Goal: Transaction & Acquisition: Purchase product/service

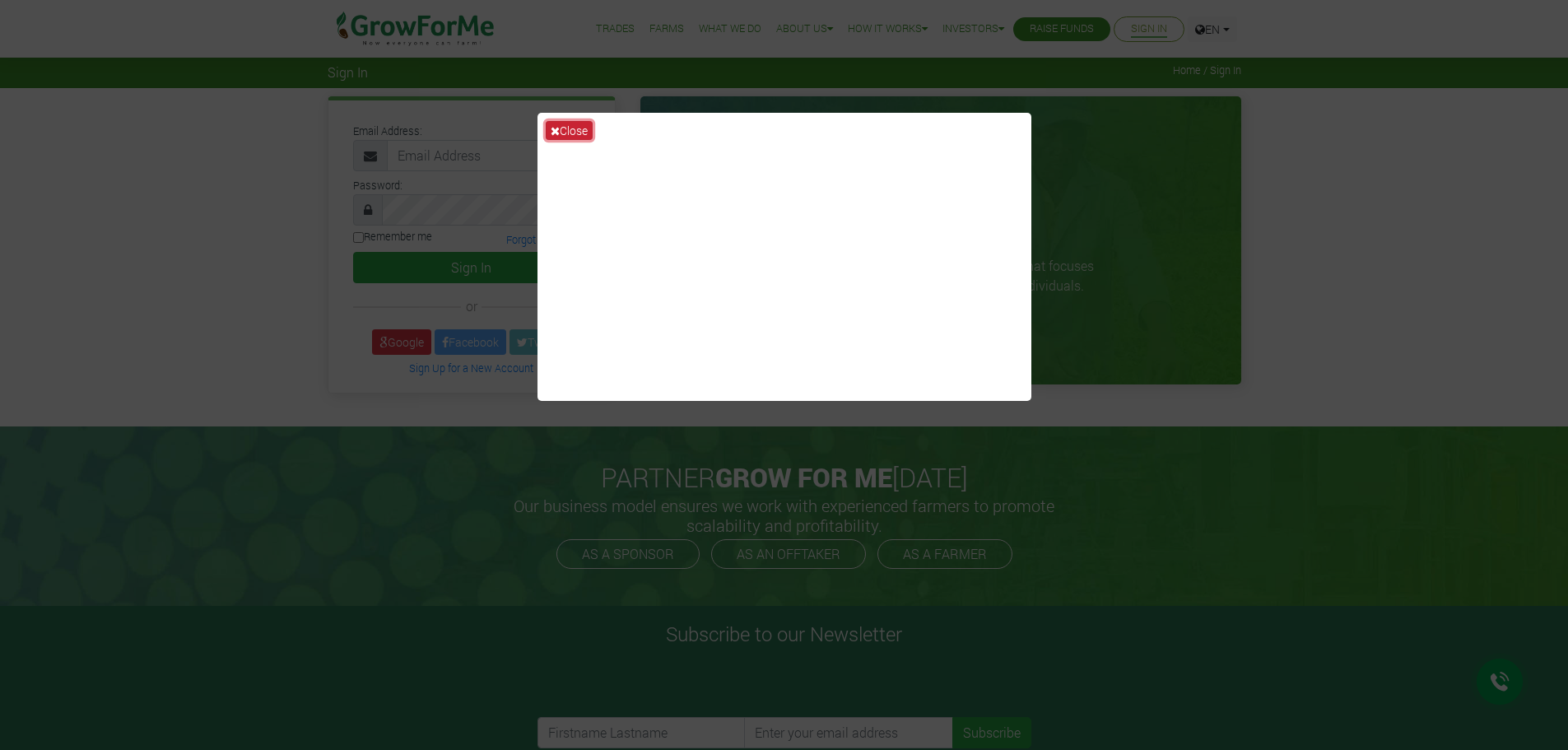
drag, startPoint x: 0, startPoint y: 0, endPoint x: 566, endPoint y: 129, distance: 580.5
click at [566, 129] on button "Close" at bounding box center [569, 130] width 47 height 19
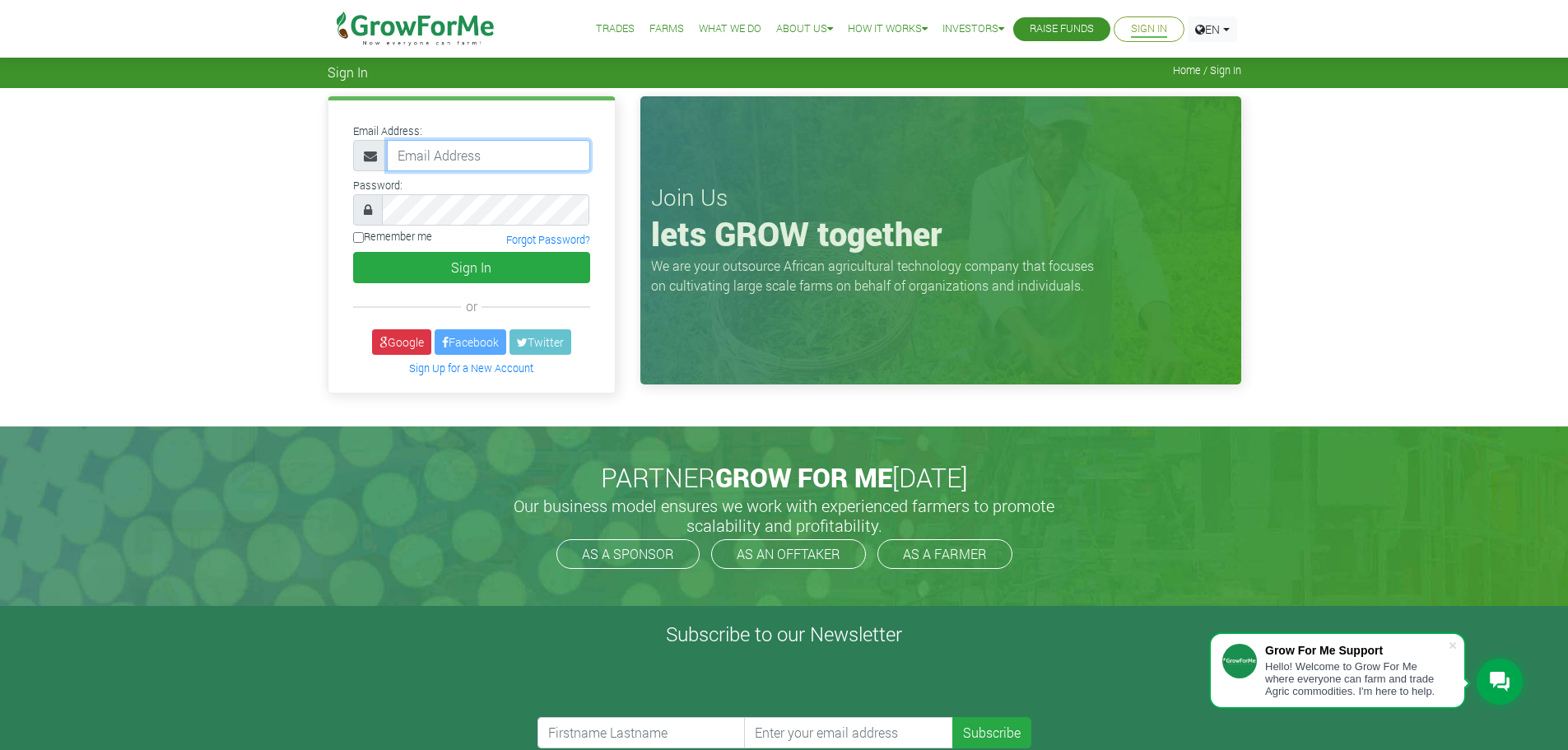
click at [441, 163] on input "email" at bounding box center [488, 155] width 203 height 31
type input "Edhammond2014@gmail.com"
click at [362, 235] on input "Remember me" at bounding box center [358, 237] width 11 height 11
checkbox input "true"
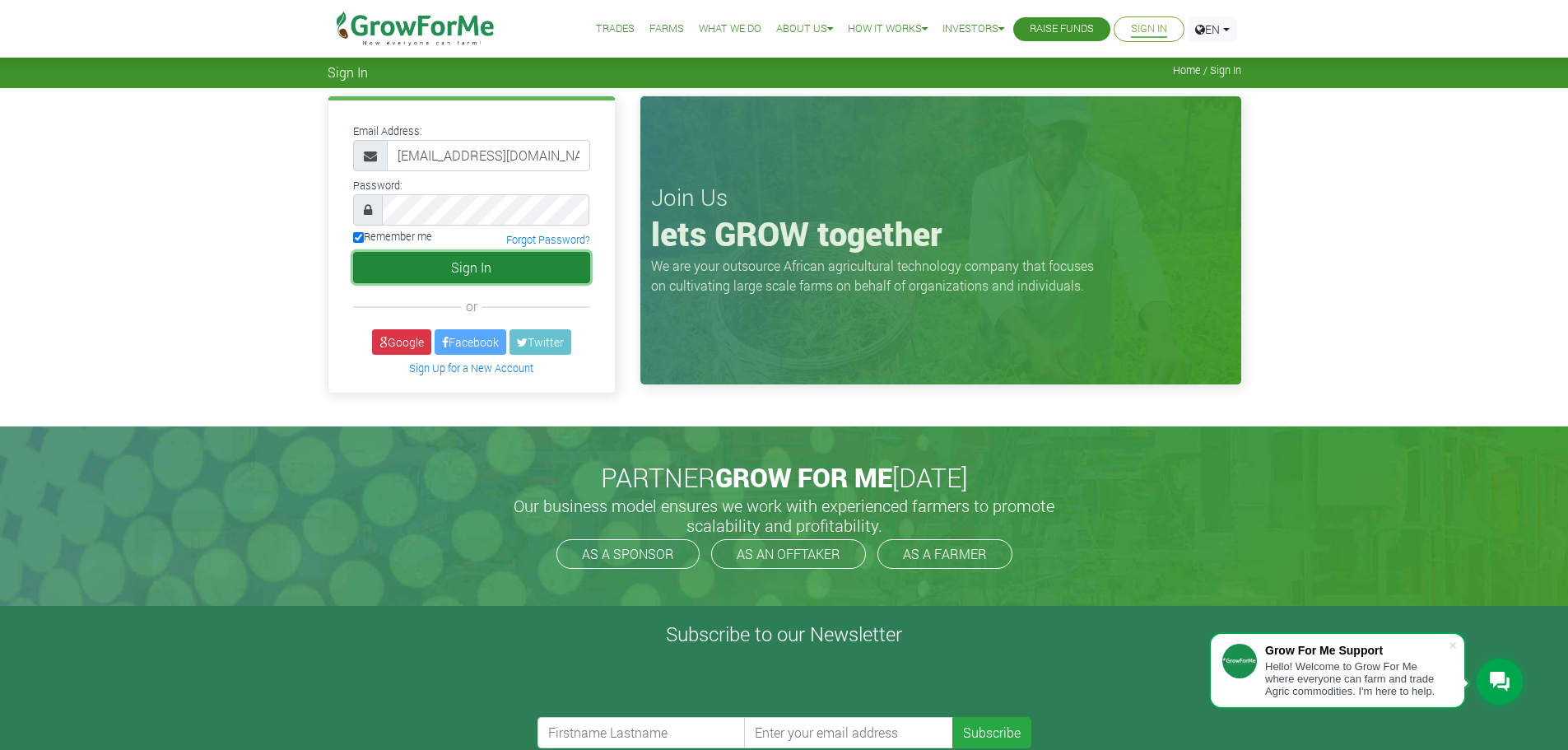
click at [495, 271] on button "Sign In" at bounding box center [472, 267] width 237 height 31
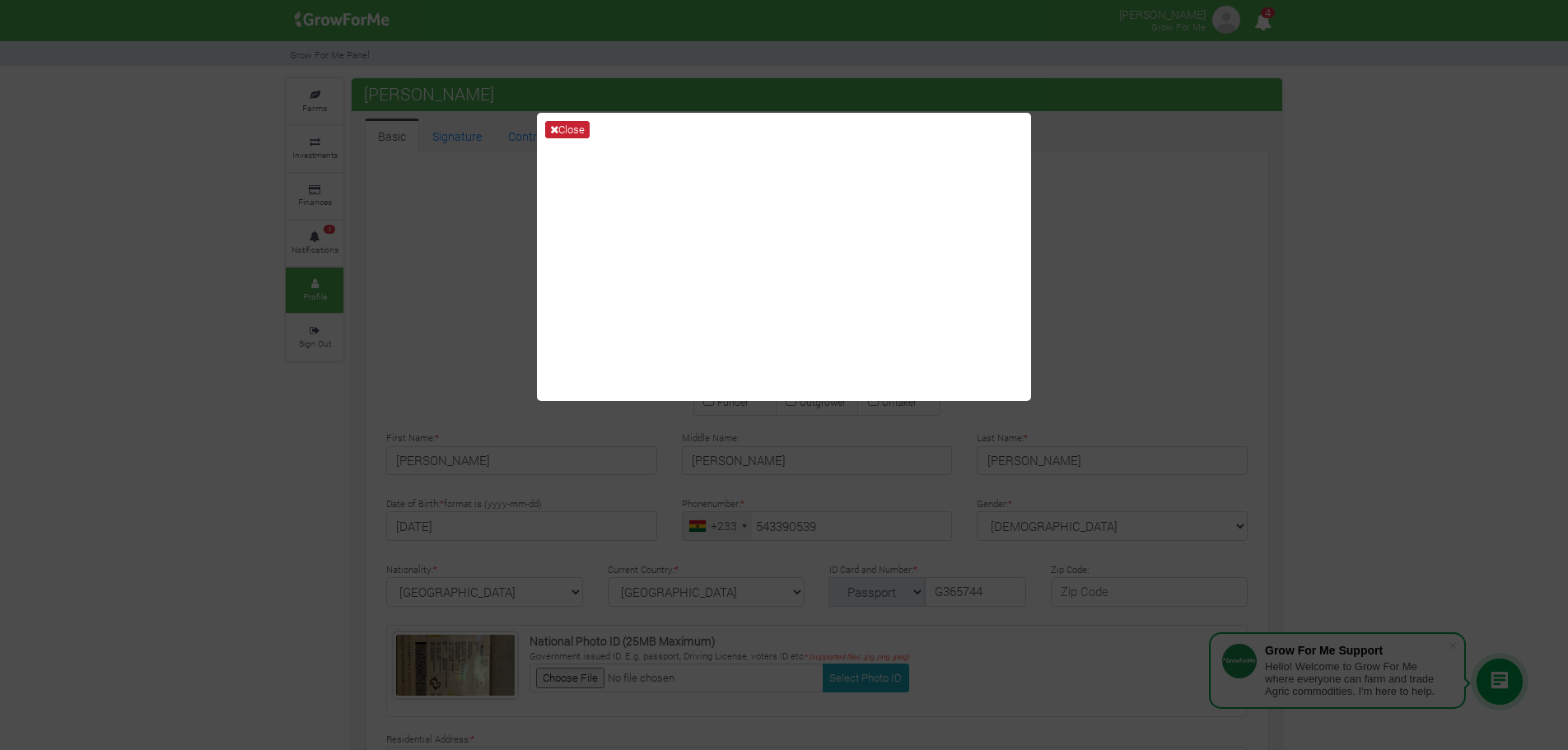
type input "54 339 0539"
click at [568, 131] on button "Close" at bounding box center [567, 130] width 45 height 18
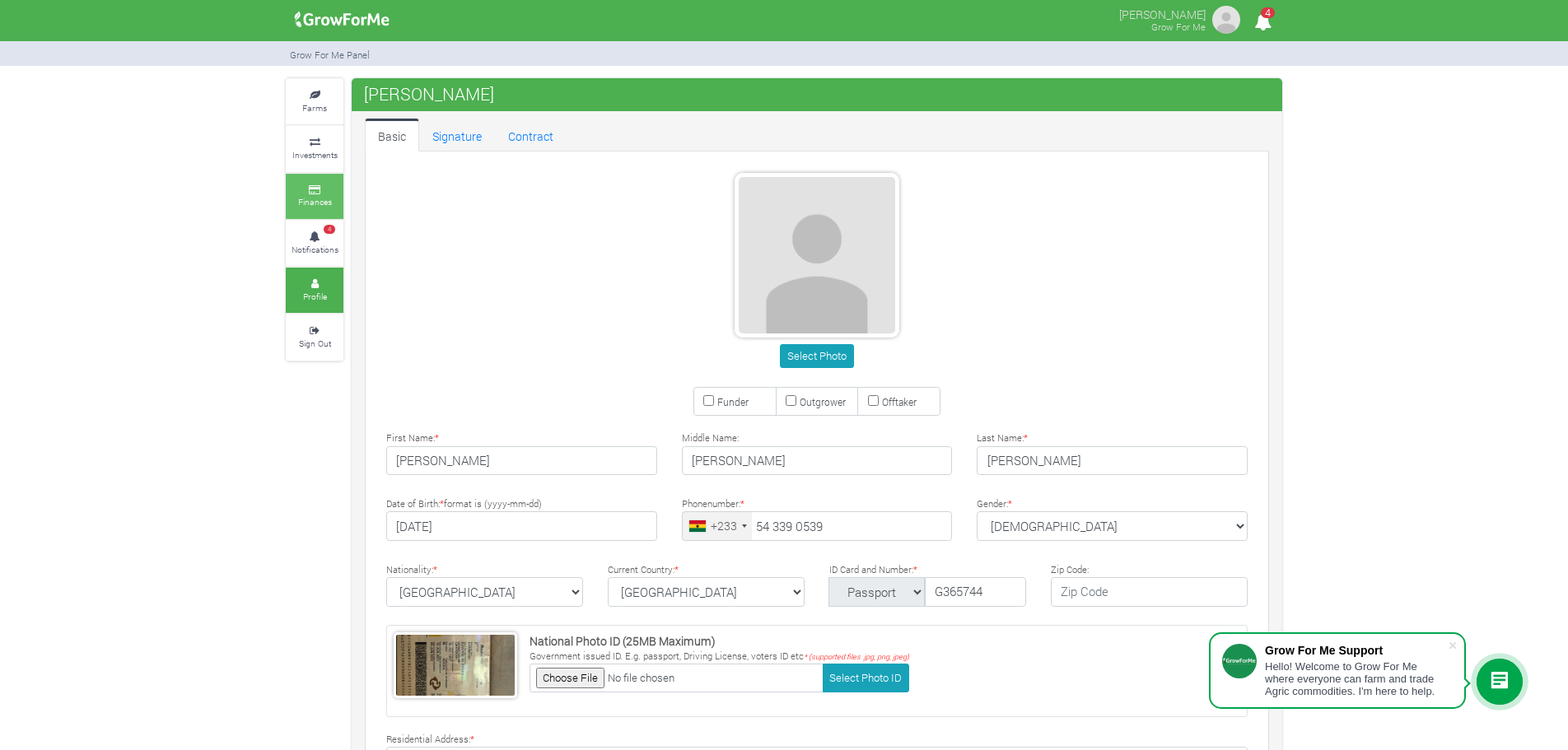
click at [302, 192] on icon at bounding box center [315, 190] width 50 height 8
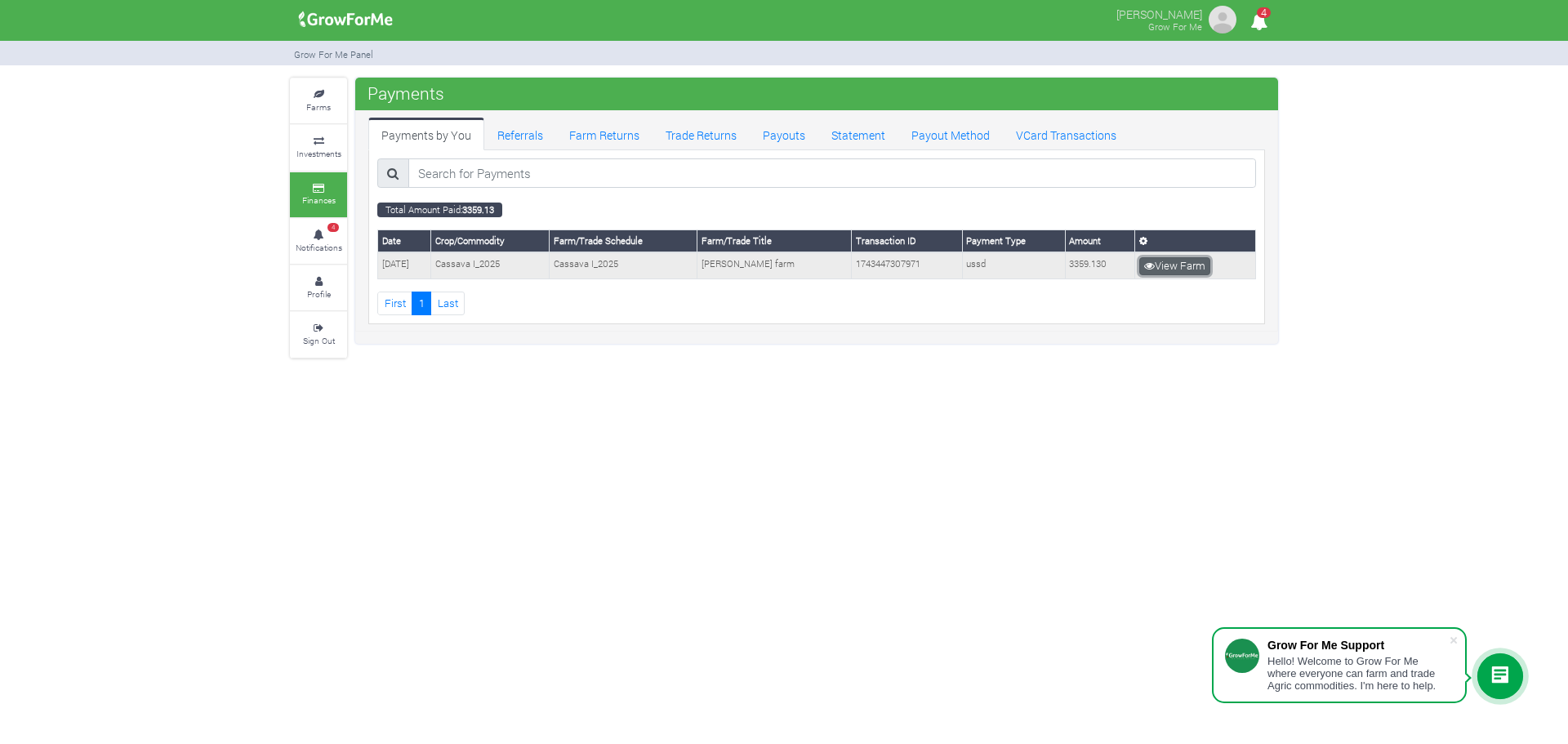
click at [1186, 270] on link "View Farm" at bounding box center [1174, 266] width 71 height 18
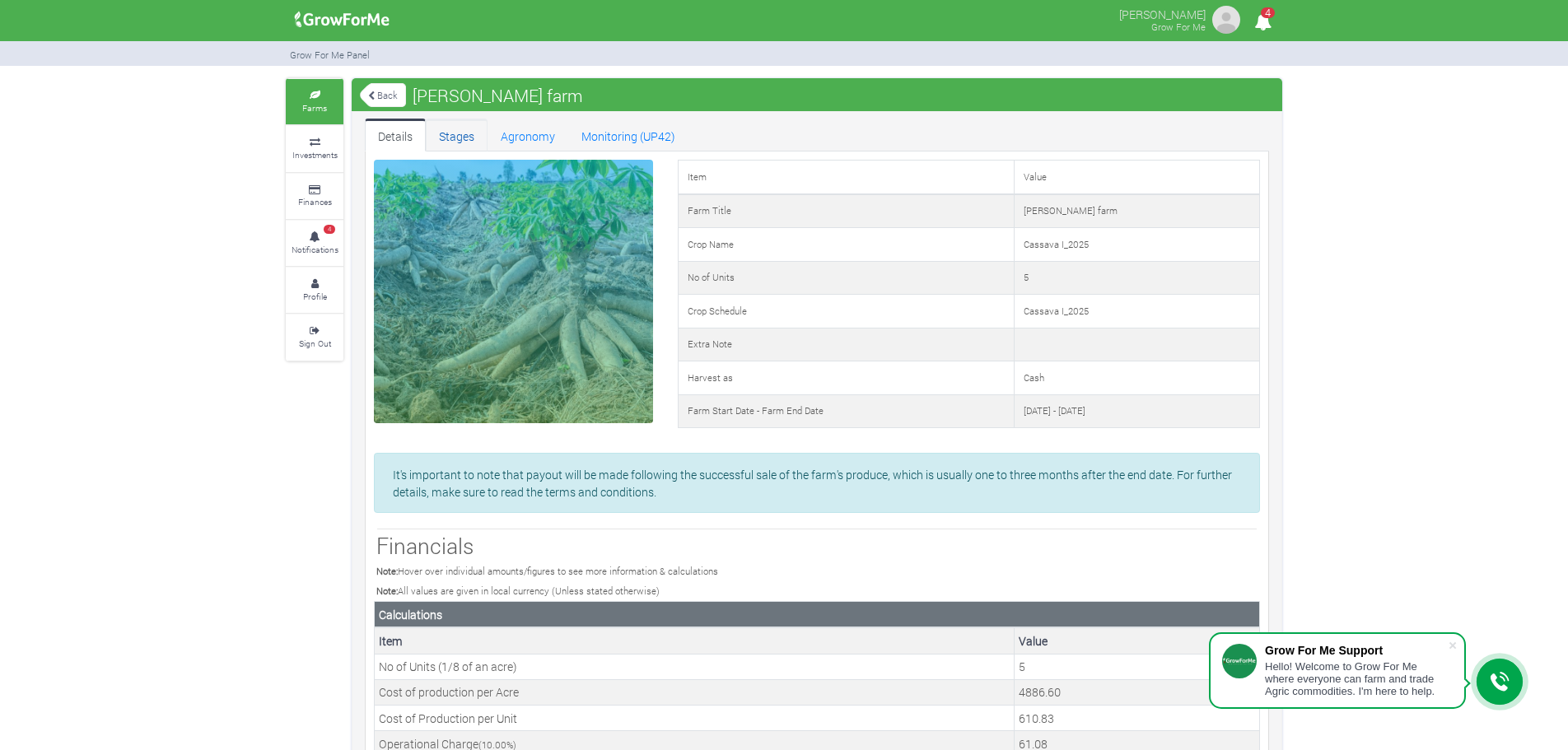
click at [464, 125] on link "Stages" at bounding box center [456, 135] width 61 height 33
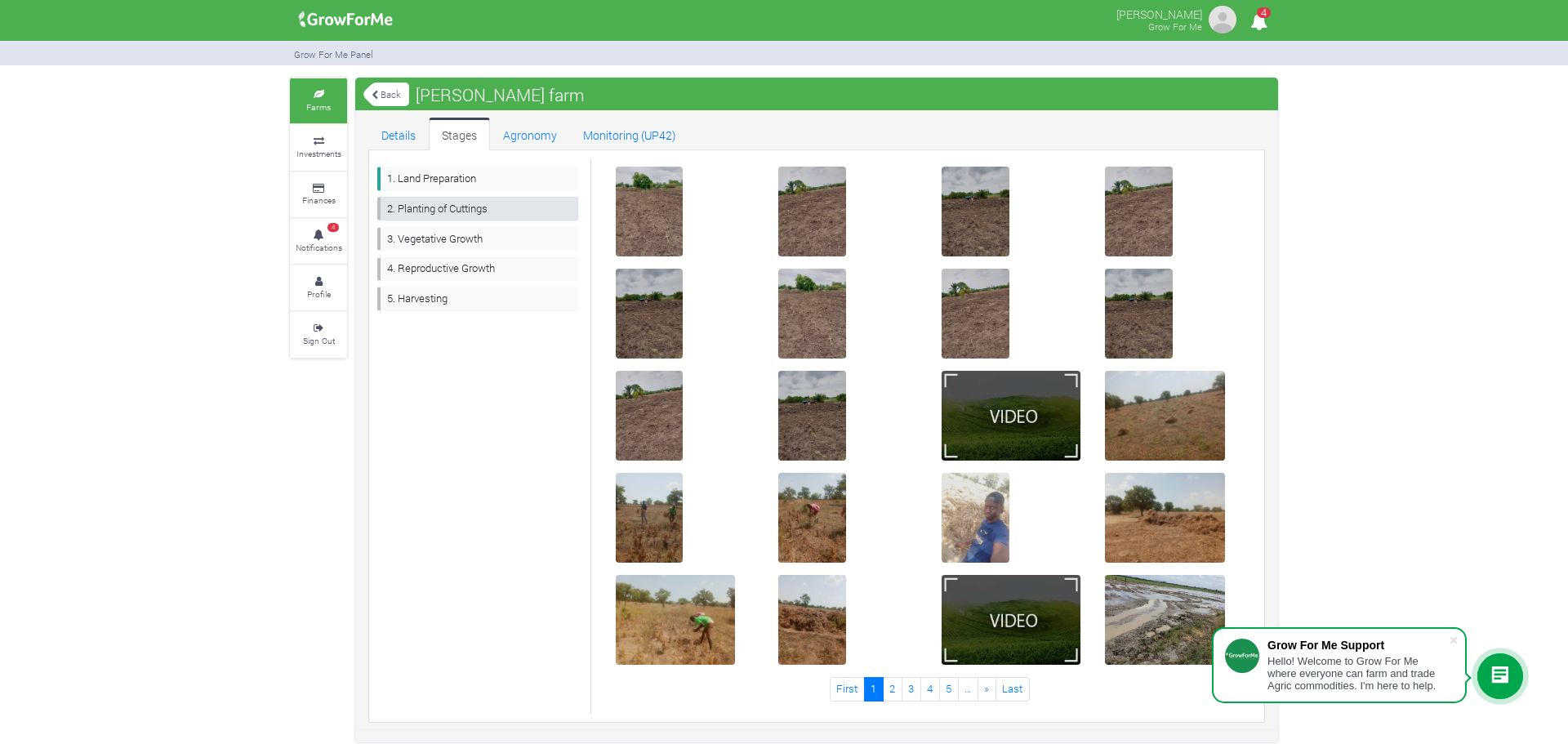
click at [425, 200] on link "2. Planting of Cuttings" at bounding box center [477, 209] width 201 height 23
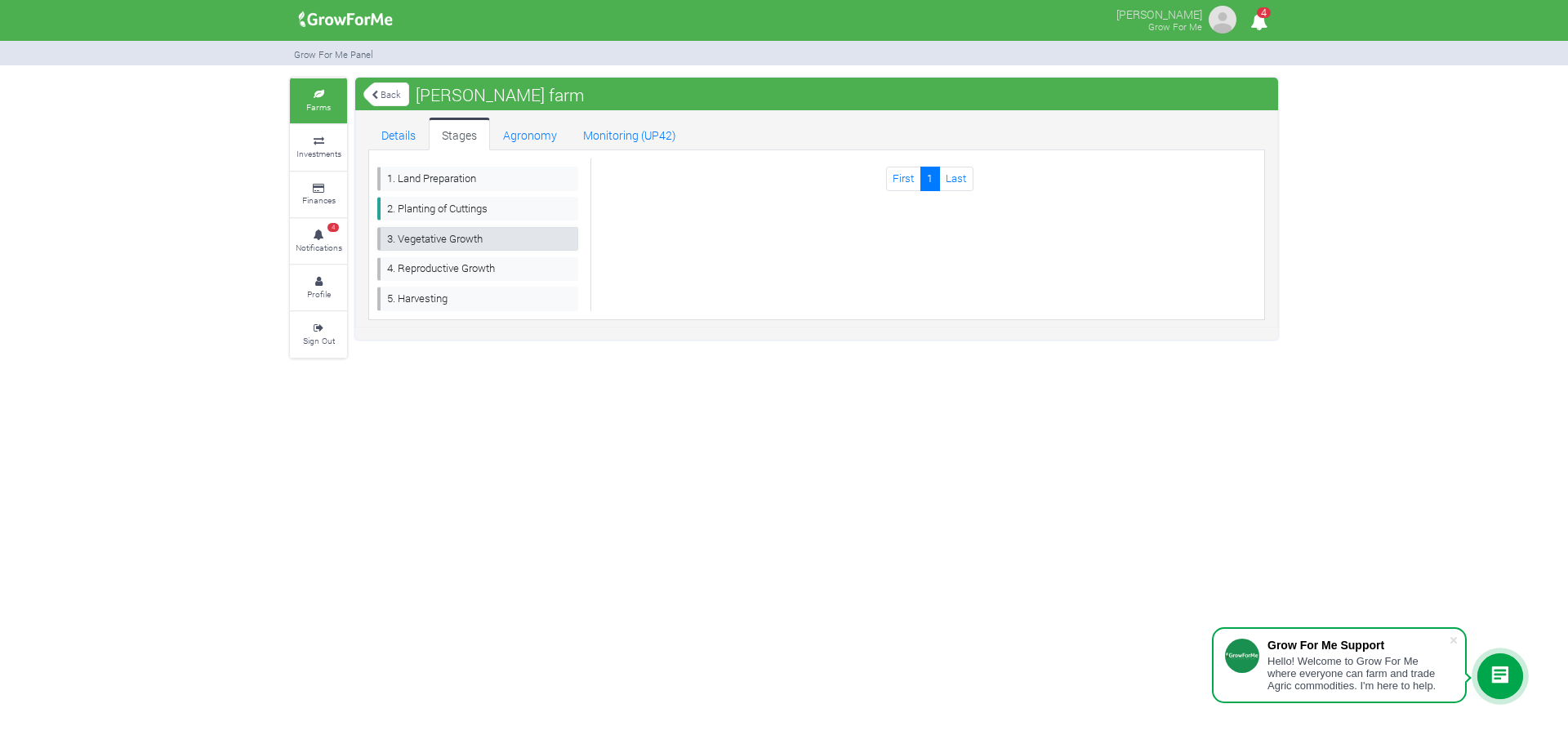
click at [427, 234] on link "3. Vegetative Growth" at bounding box center [477, 239] width 201 height 23
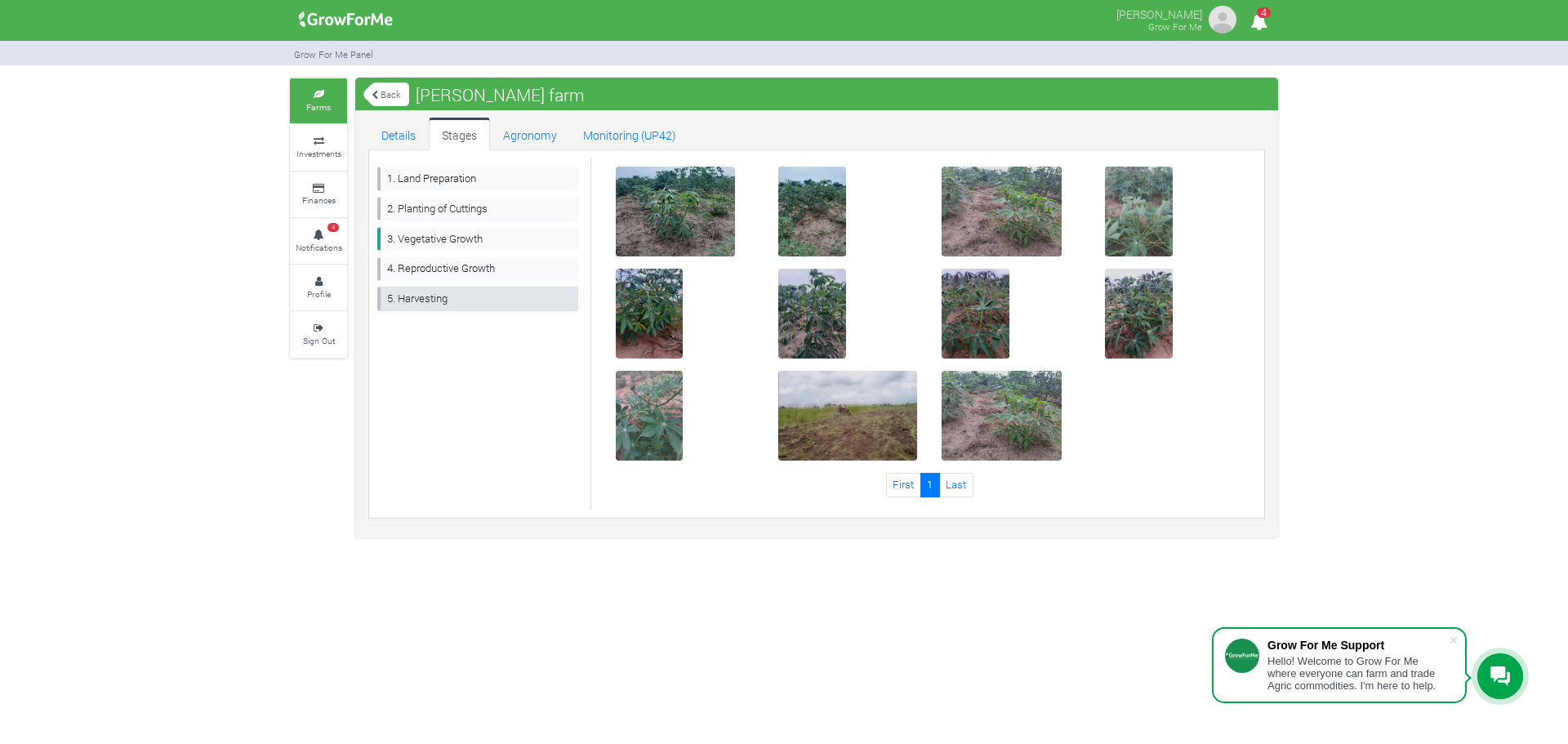
click at [415, 297] on link "5. Harvesting" at bounding box center [477, 299] width 201 height 23
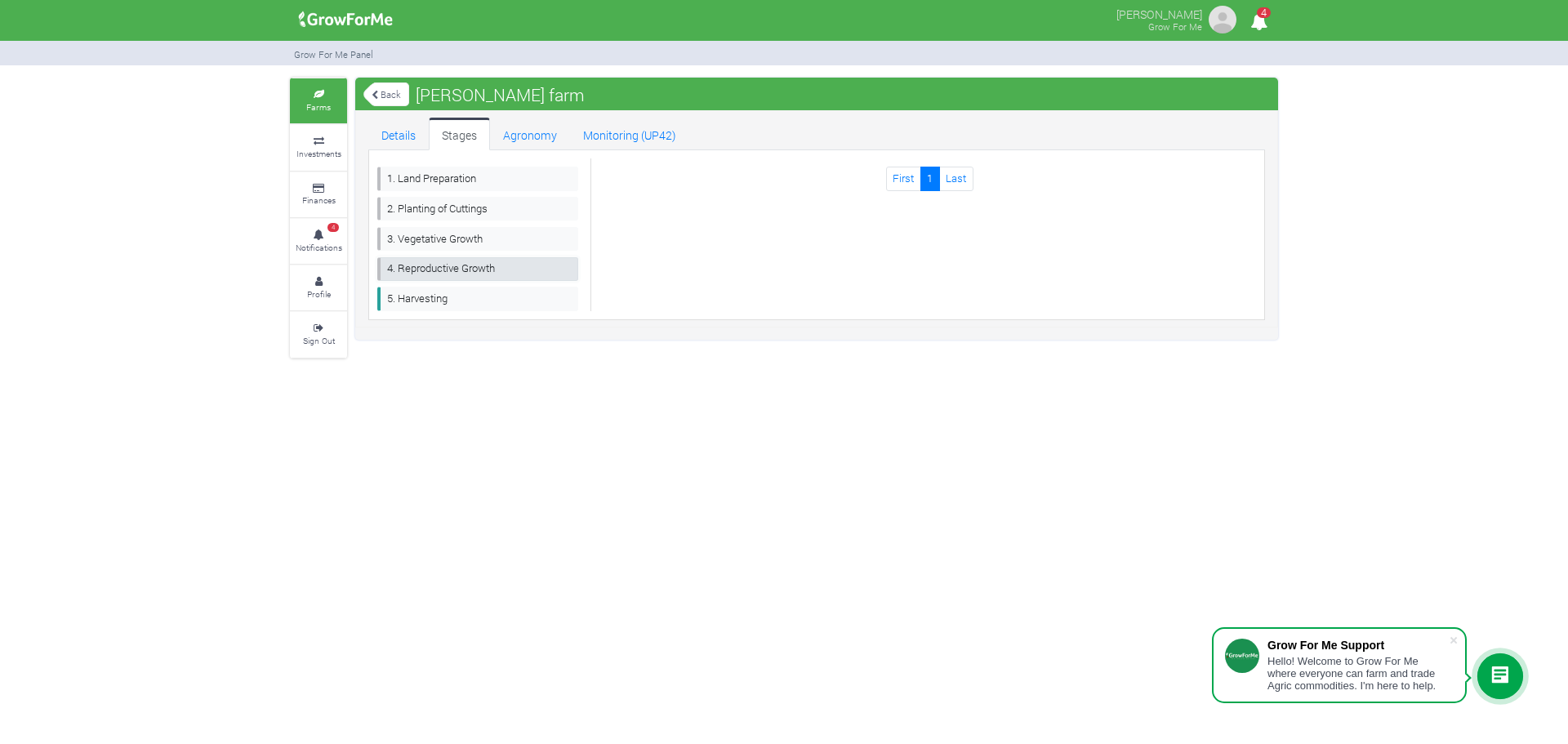
click at [417, 272] on link "4. Reproductive Growth" at bounding box center [477, 269] width 201 height 23
click at [446, 244] on link "3. Vegetative Growth" at bounding box center [477, 239] width 201 height 23
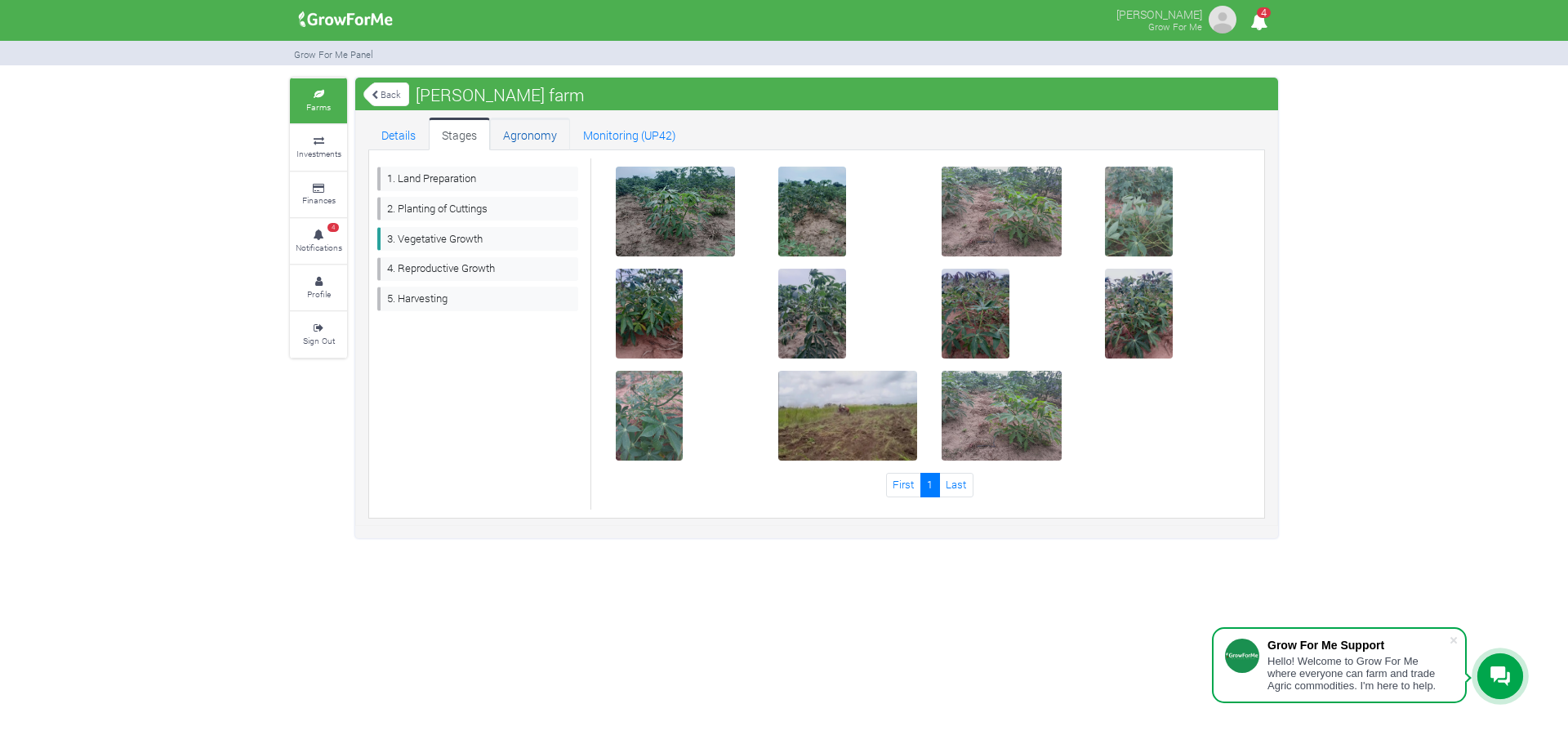
click at [540, 136] on link "Agronomy" at bounding box center [530, 133] width 80 height 33
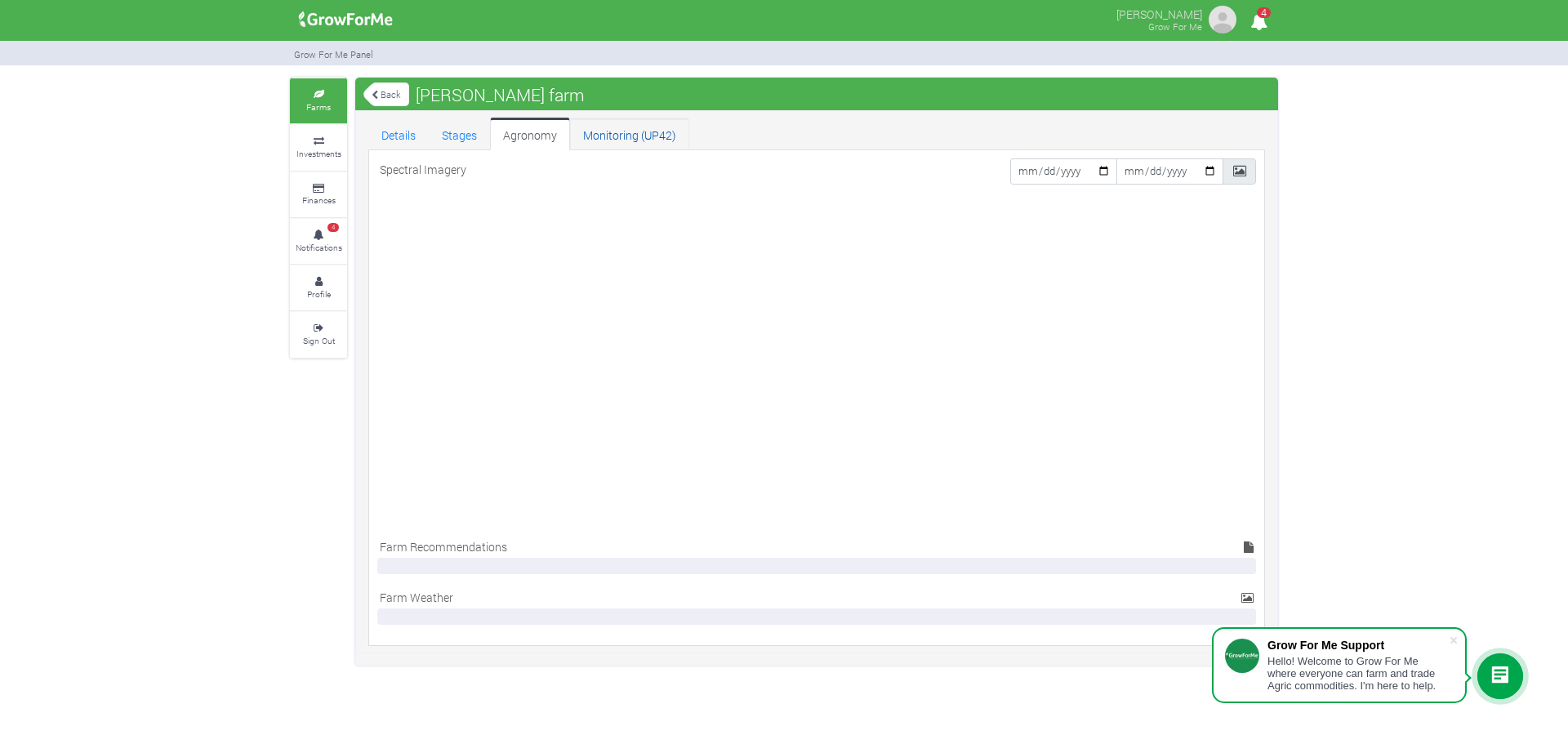
click at [630, 126] on link "Monitoring (UP42)" at bounding box center [629, 133] width 119 height 33
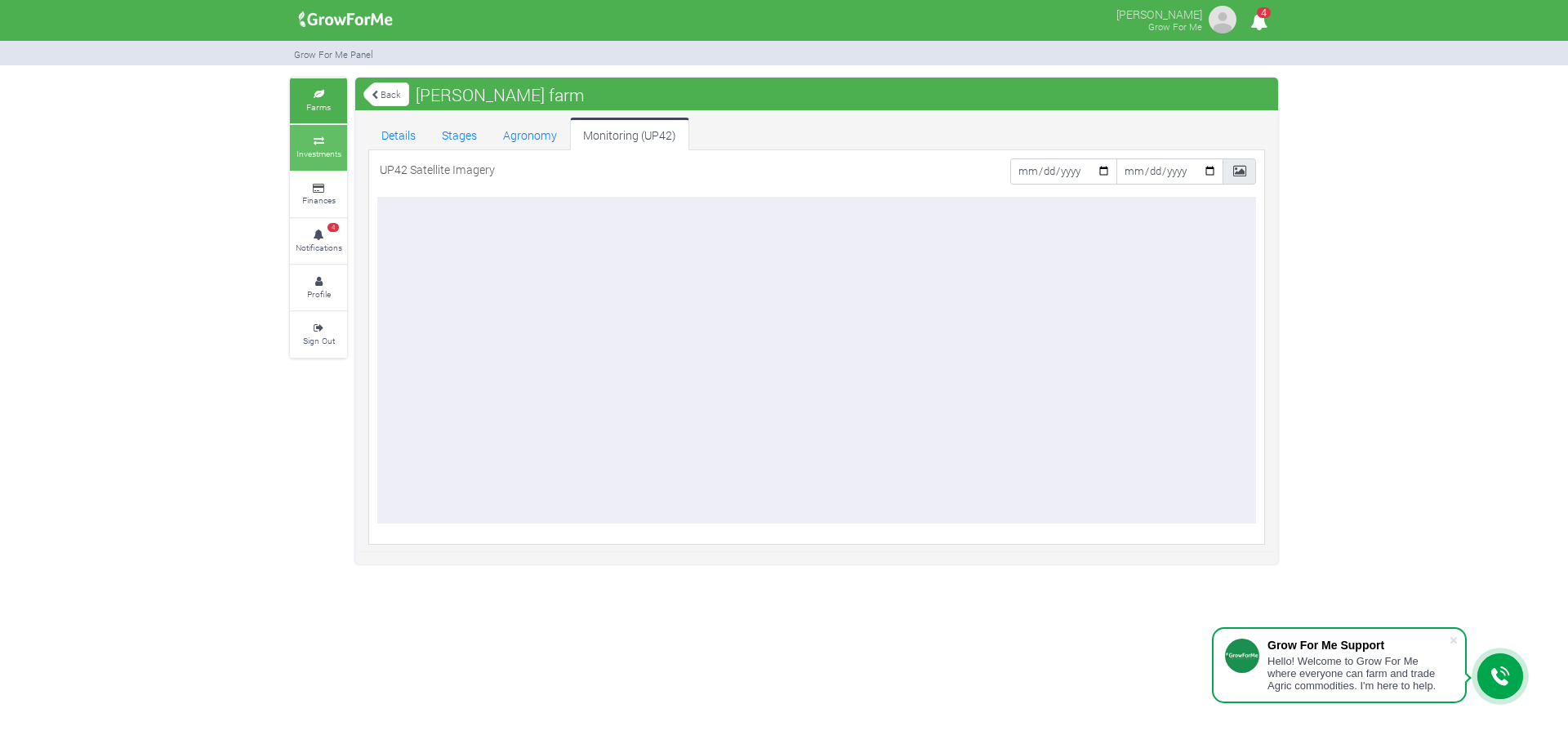
click at [329, 146] on link "Investments" at bounding box center [319, 148] width 58 height 45
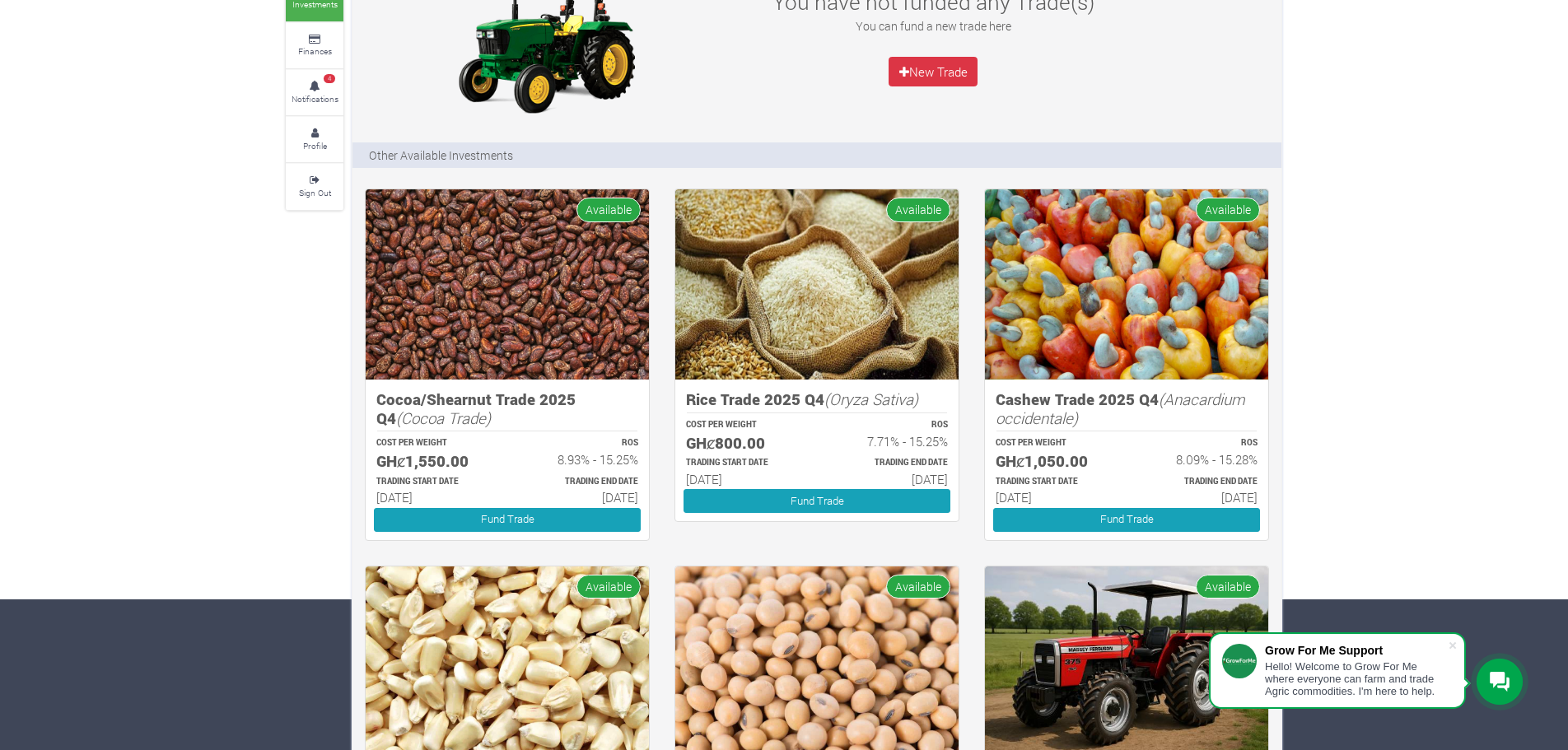
scroll to position [114, 0]
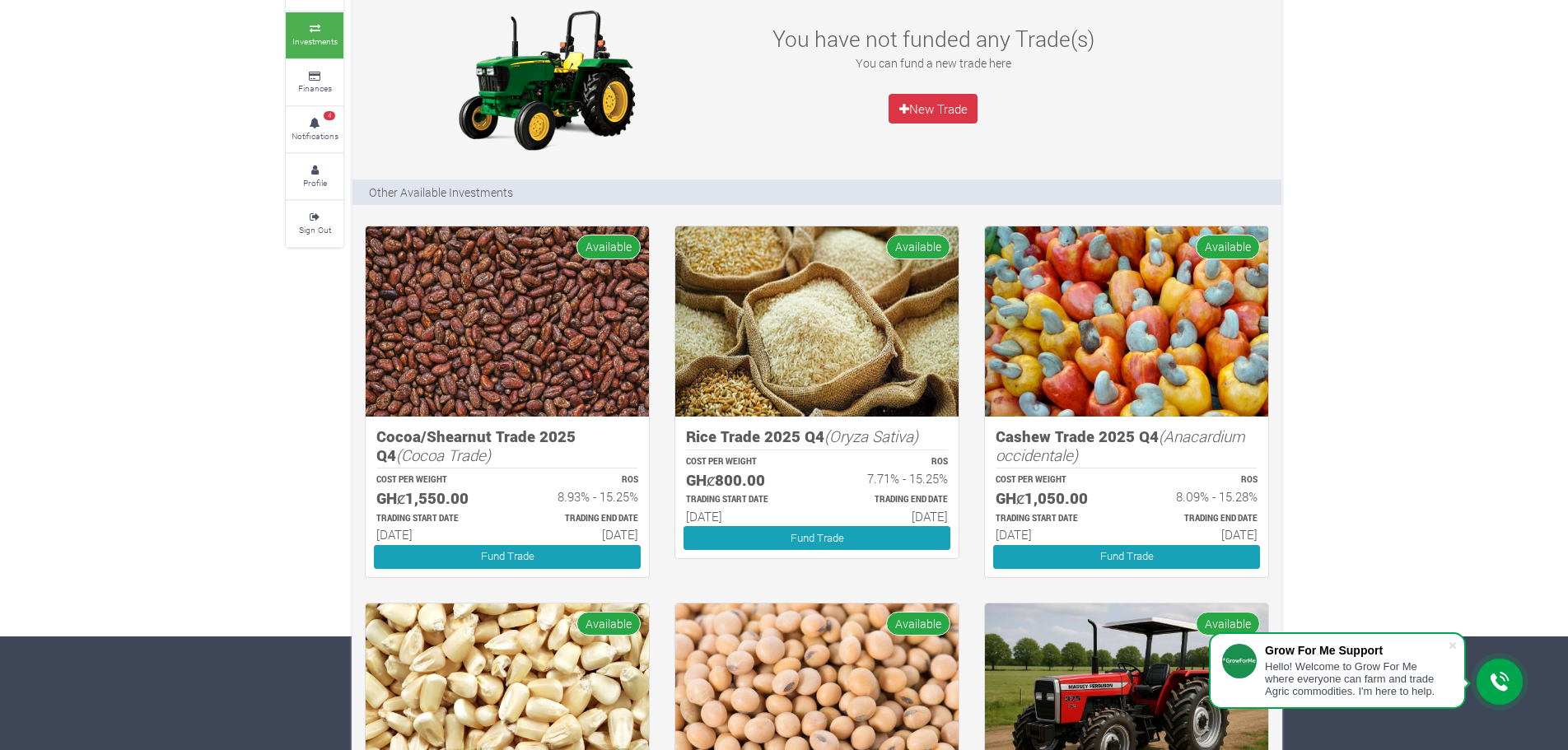
click at [531, 325] on img at bounding box center [507, 321] width 283 height 190
click at [469, 554] on link "Fund Trade" at bounding box center [506, 557] width 267 height 24
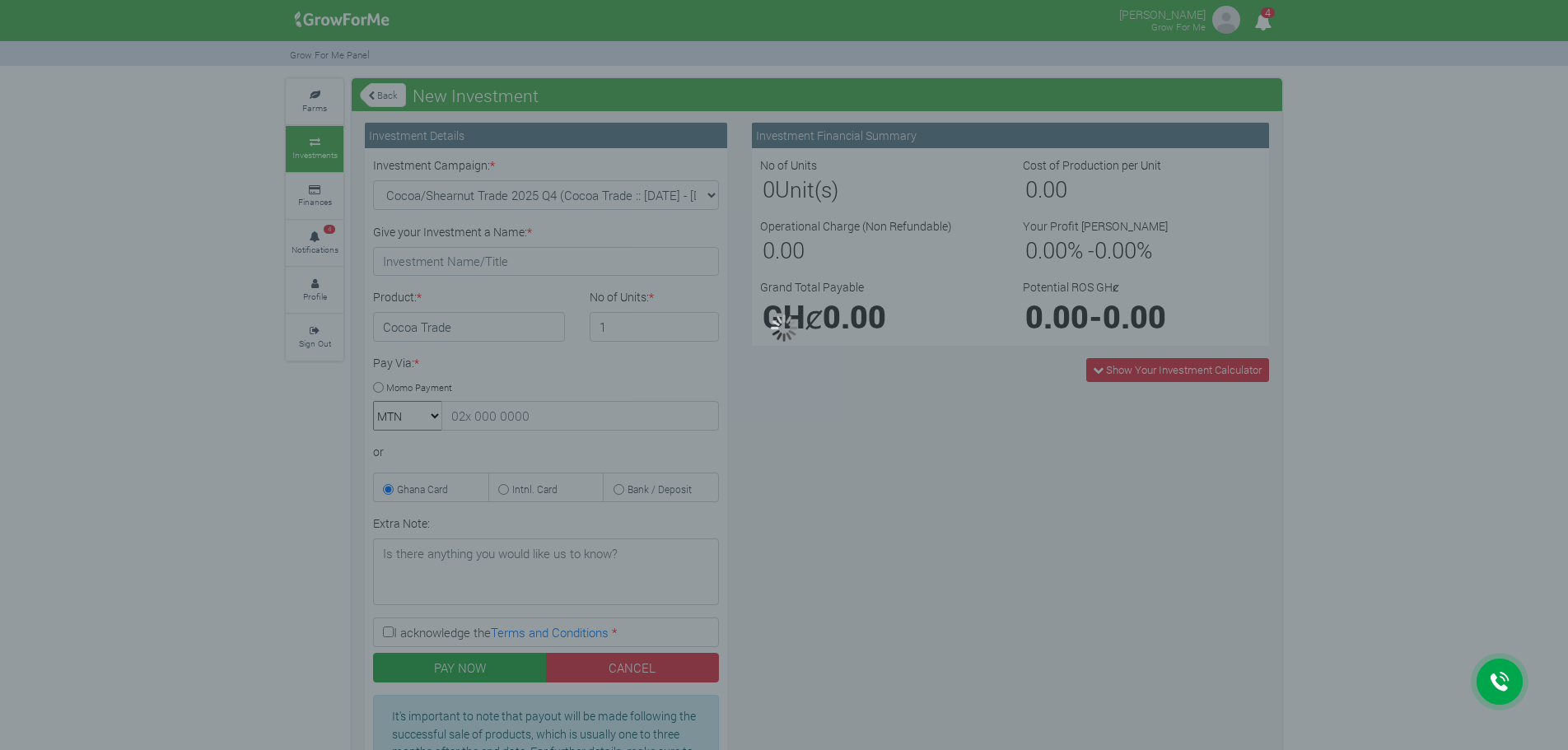
type input "1"
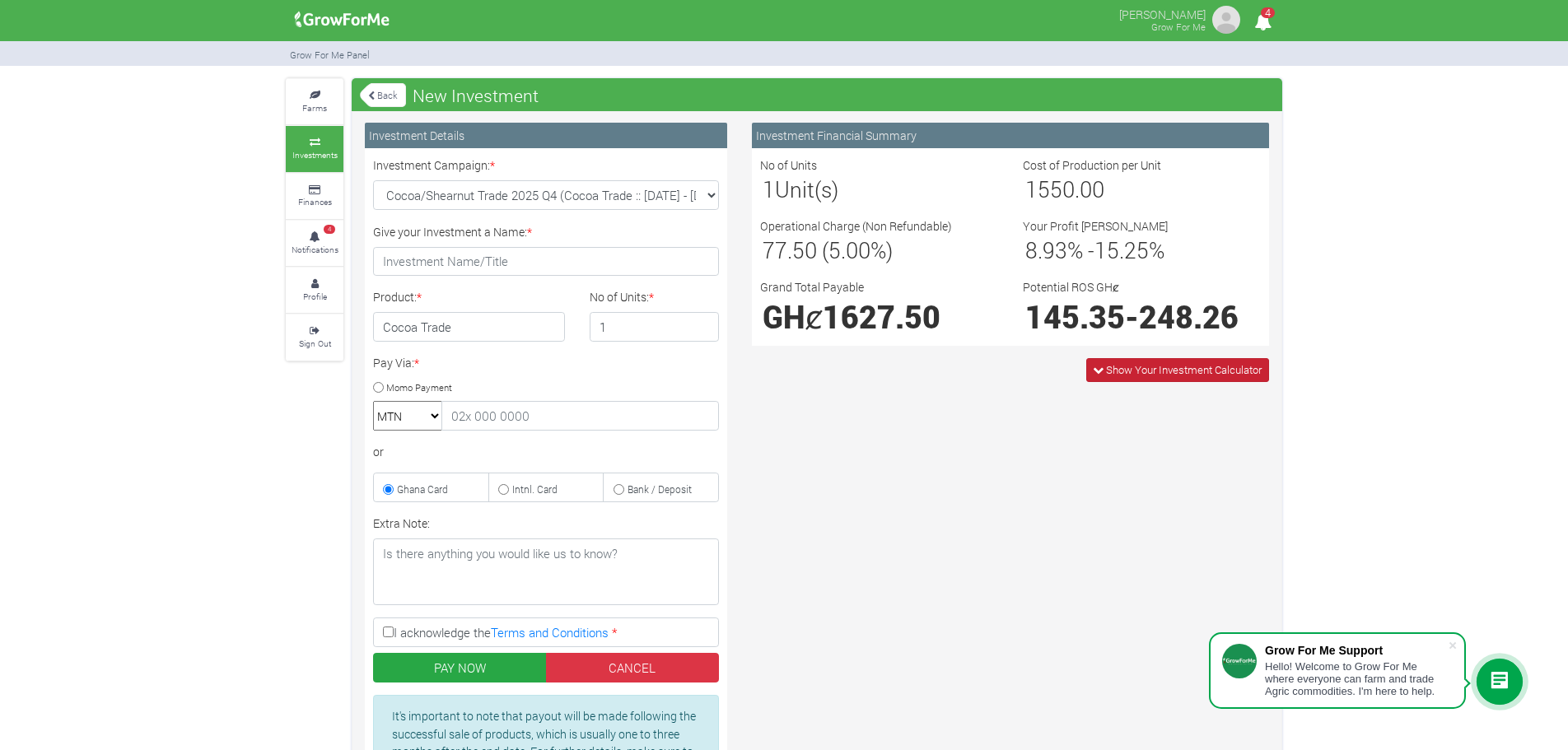
click at [1144, 372] on span "Show Your Investment Calculator" at bounding box center [1184, 370] width 156 height 15
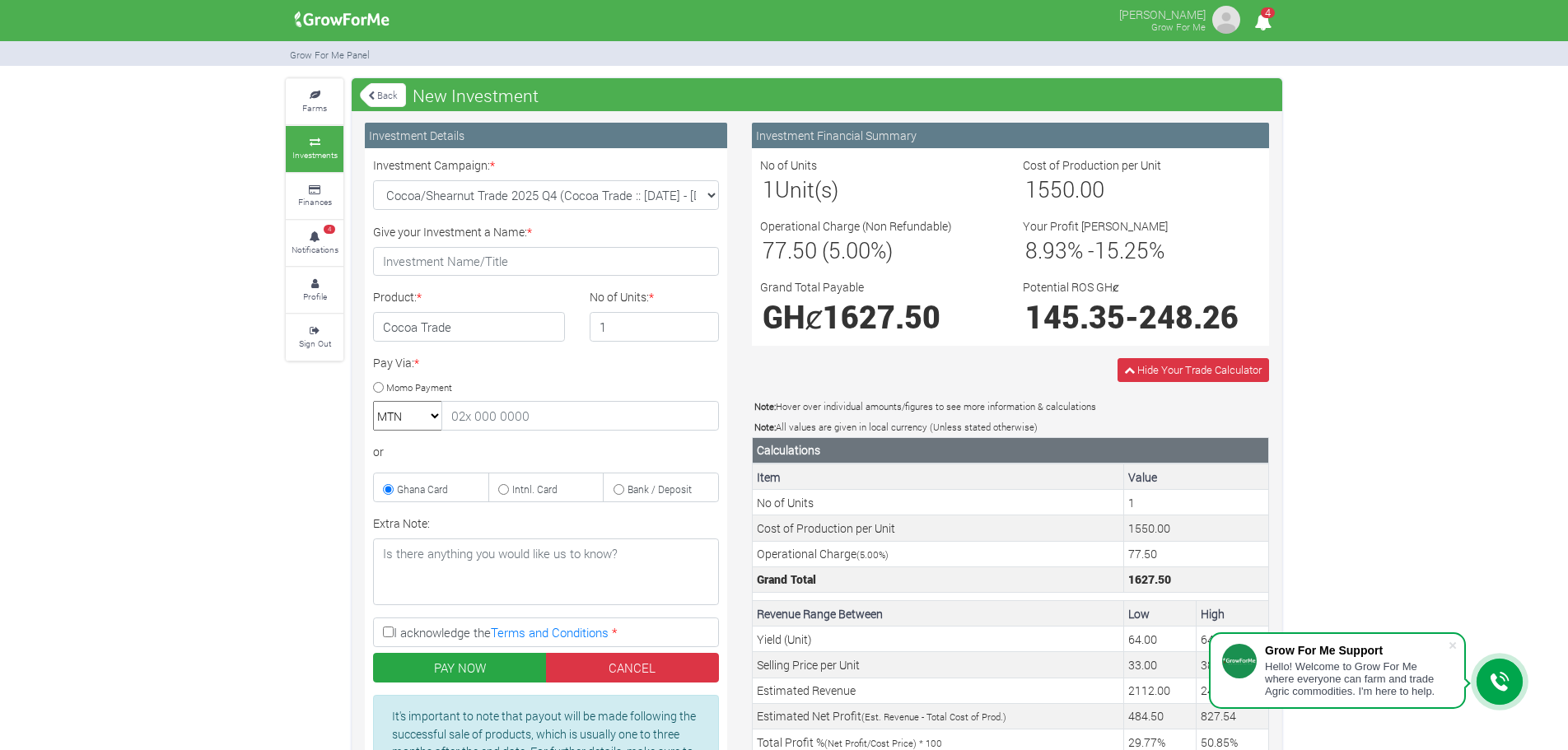
click at [1267, 13] on span "4" at bounding box center [1268, 13] width 14 height 11
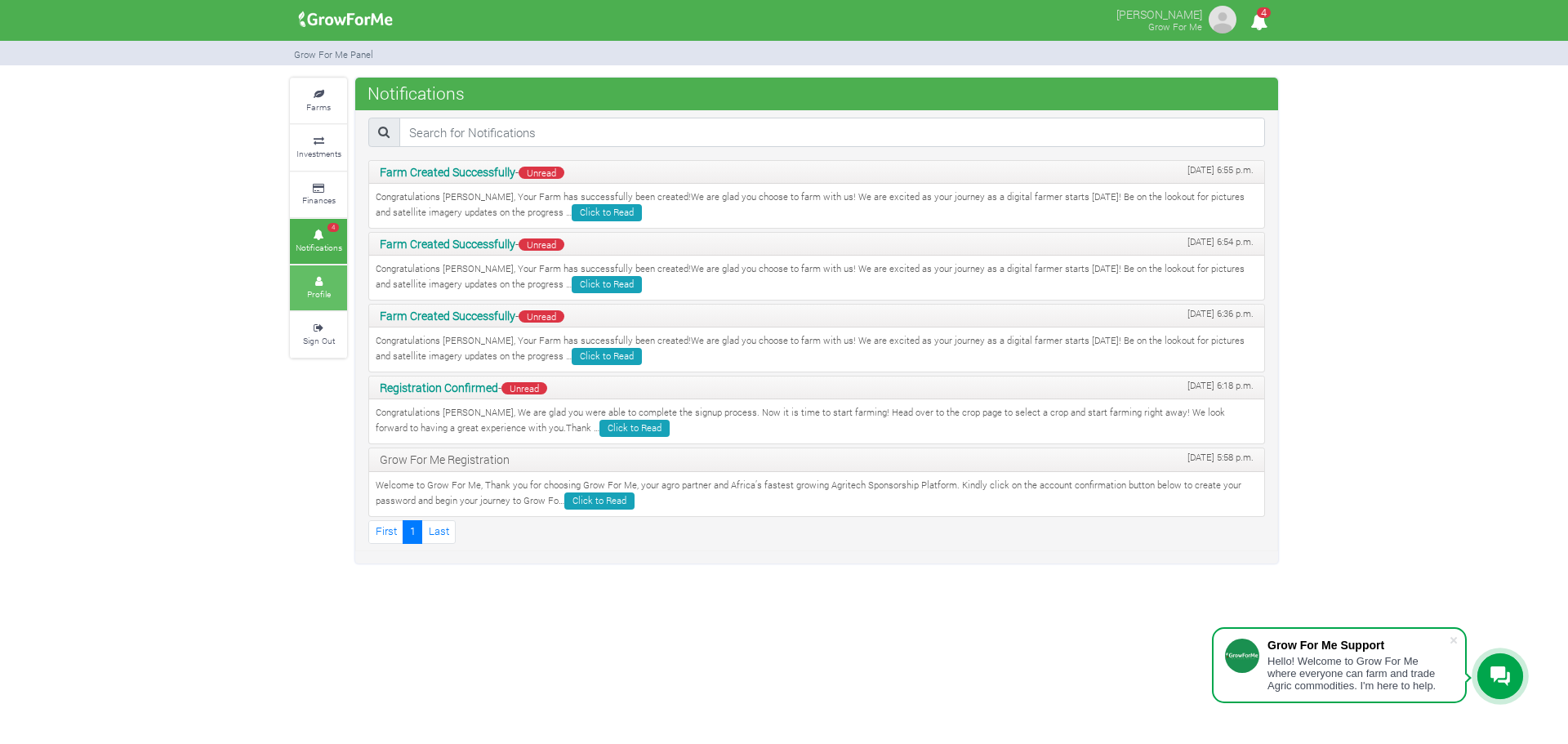
click at [325, 273] on link "Profile" at bounding box center [319, 288] width 58 height 45
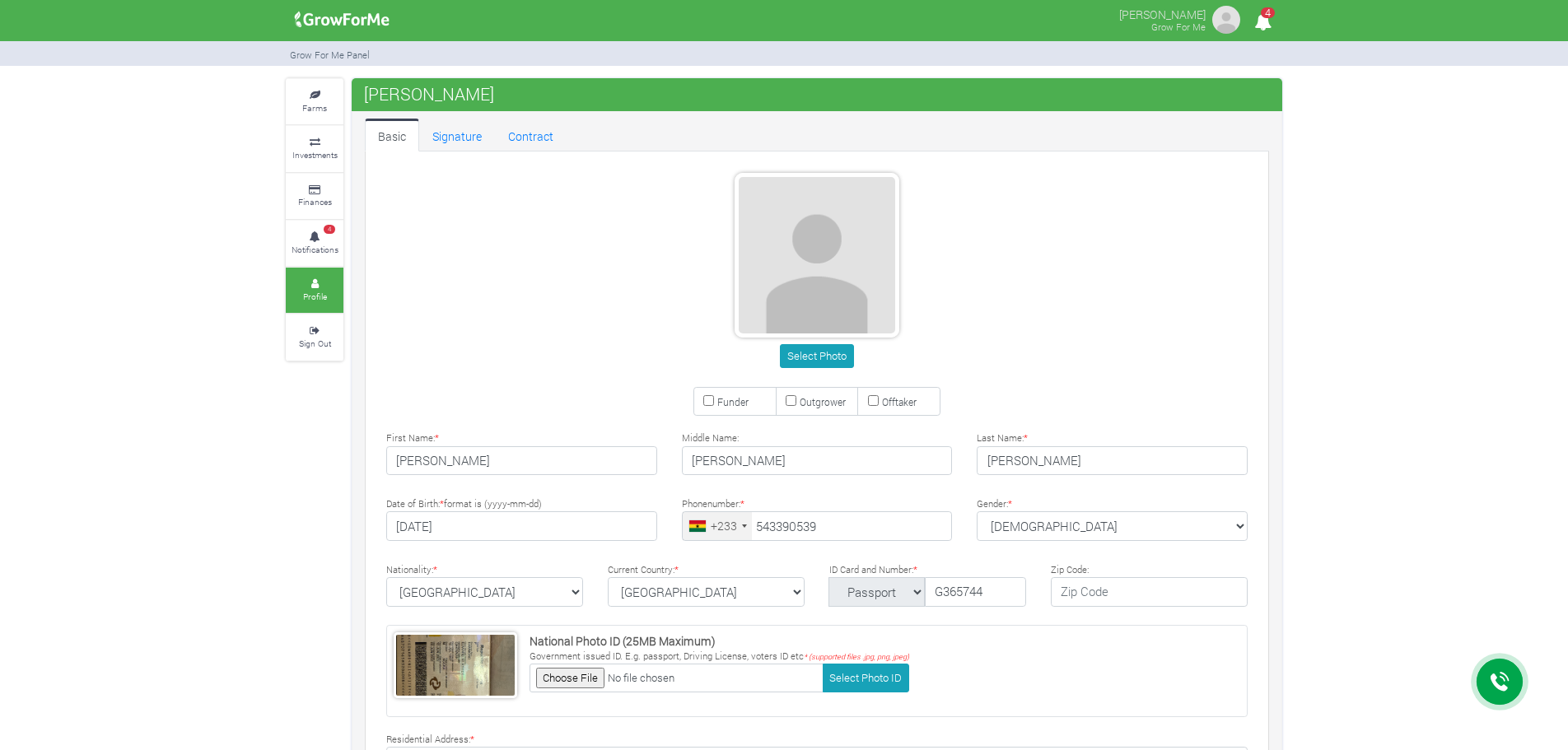
type input "54 339 0539"
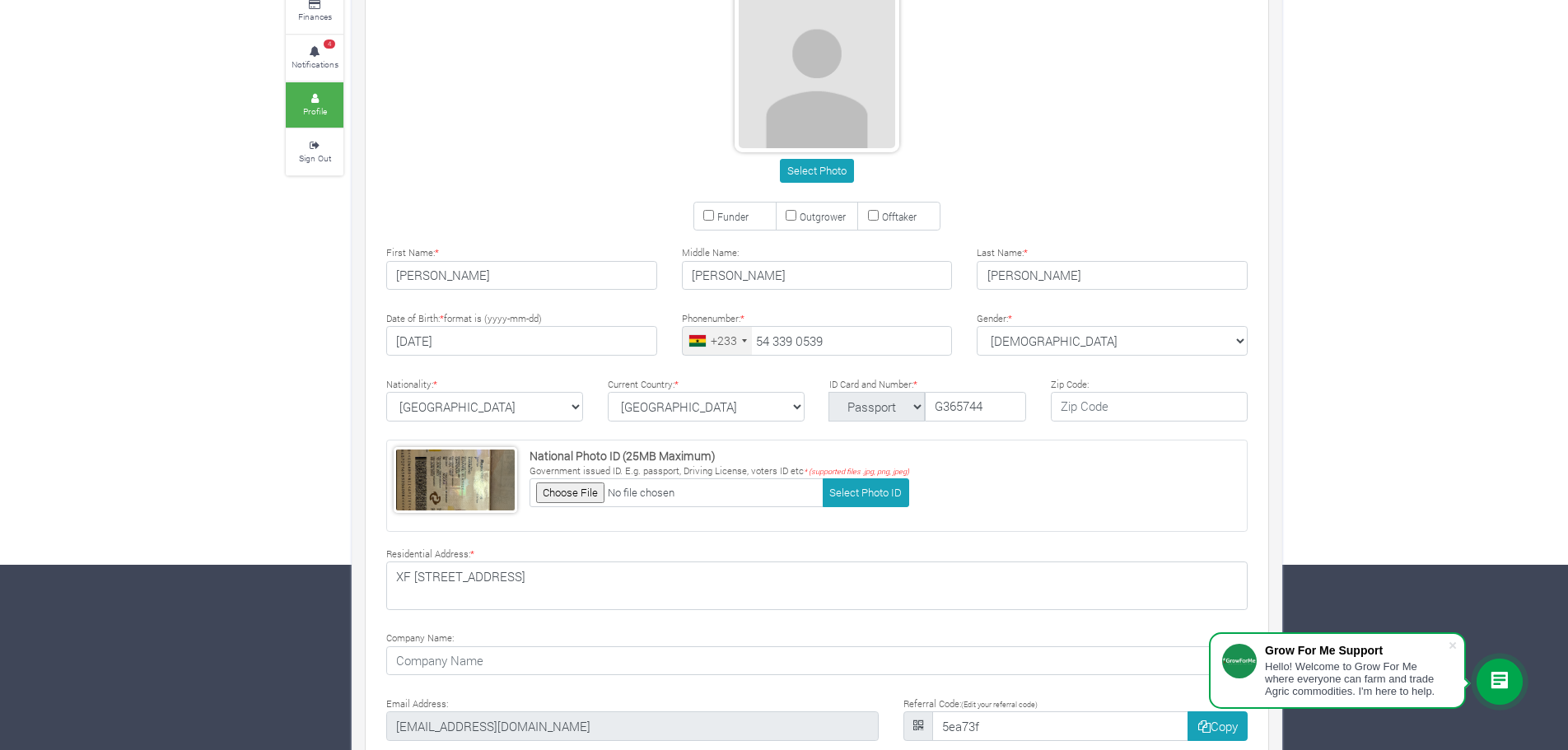
scroll to position [259, 0]
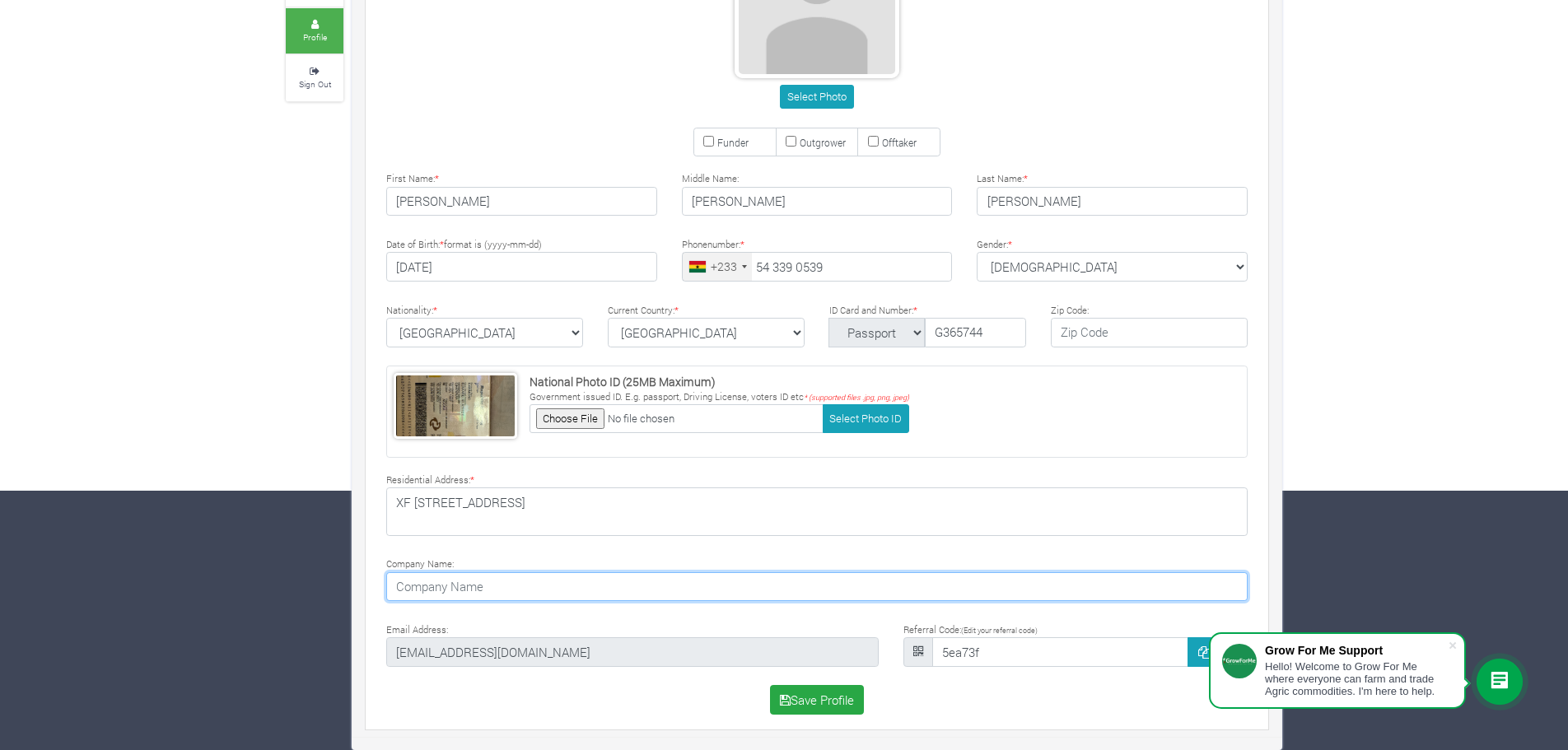
click at [552, 594] on input at bounding box center [817, 586] width 861 height 29
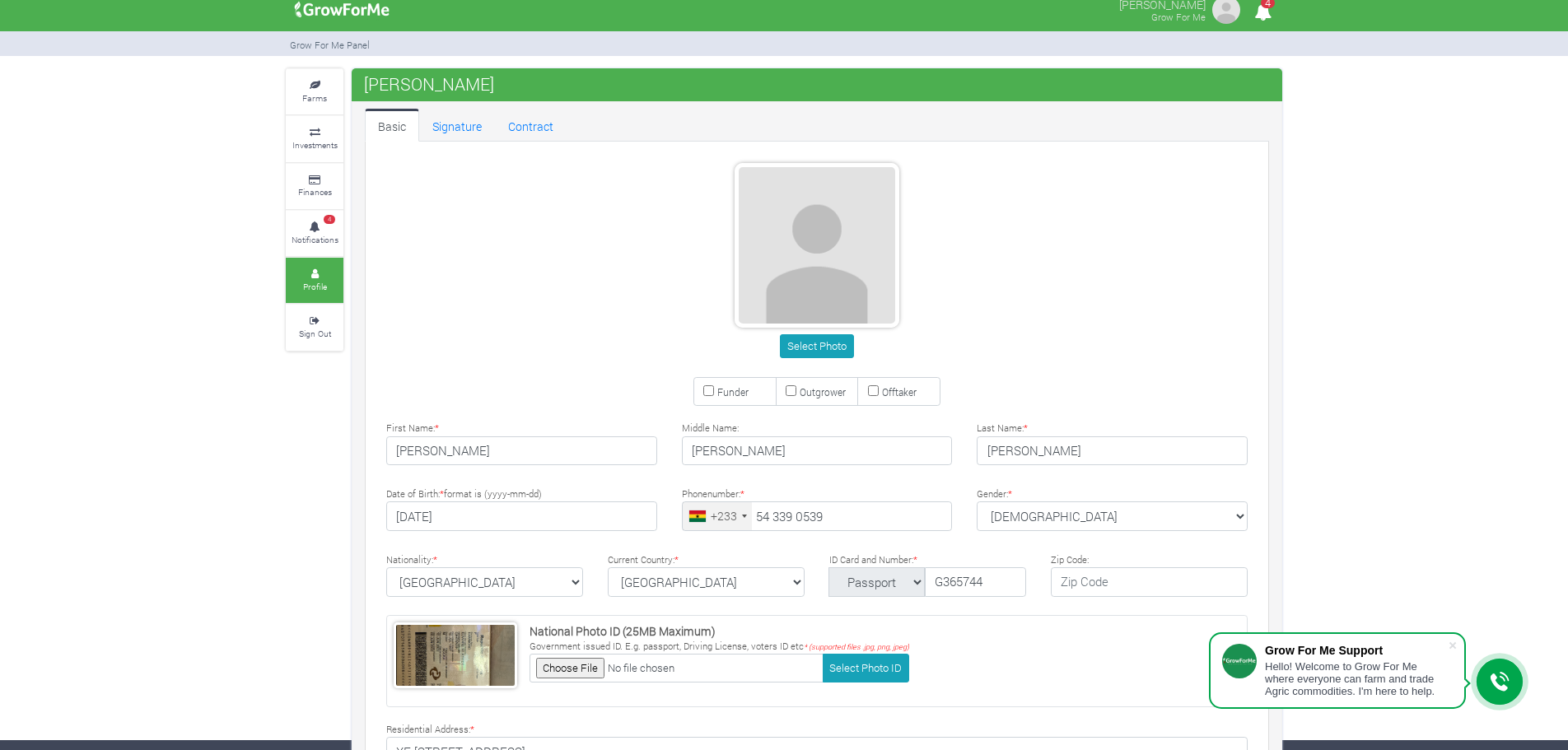
scroll to position [0, 0]
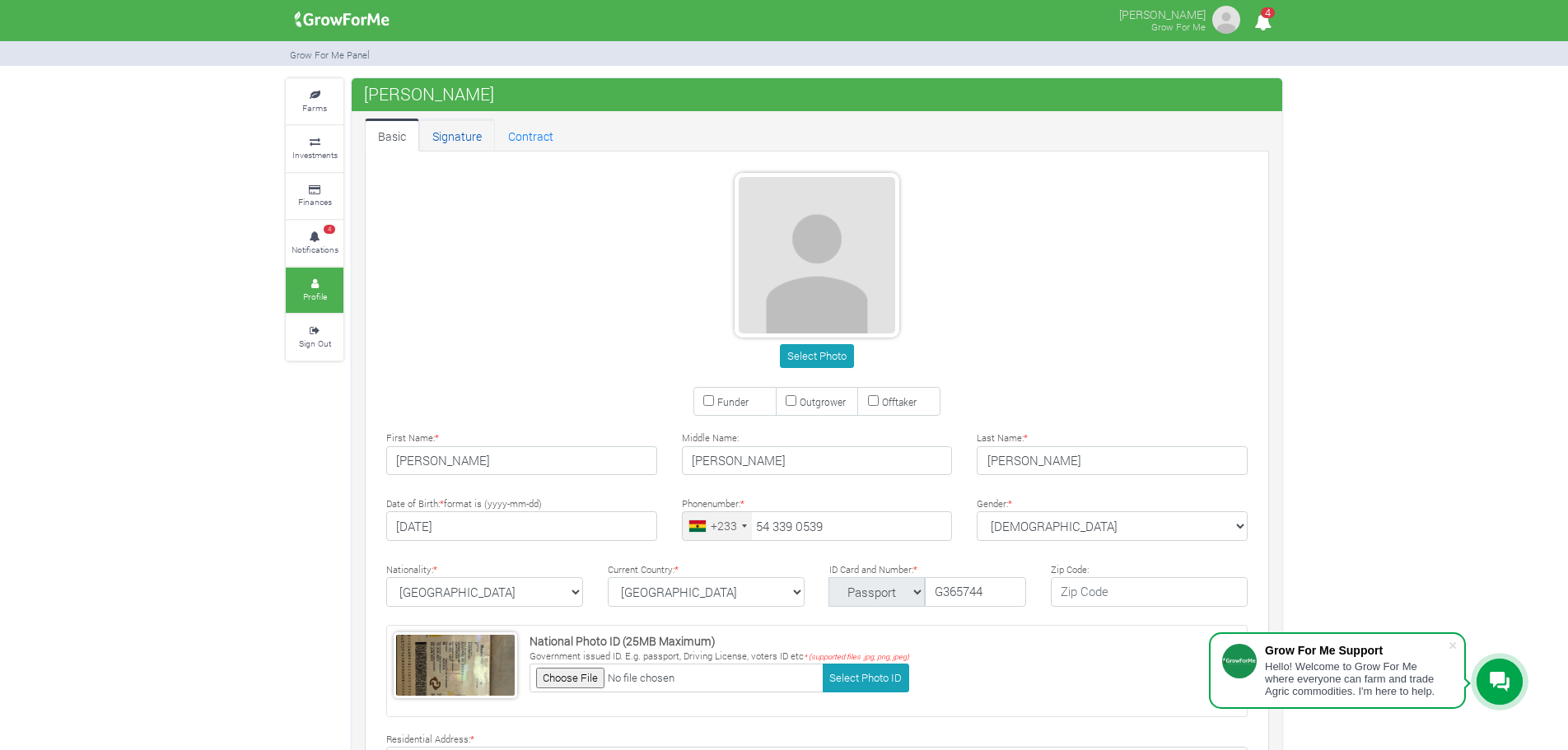
click at [448, 141] on link "Signature" at bounding box center [457, 135] width 76 height 33
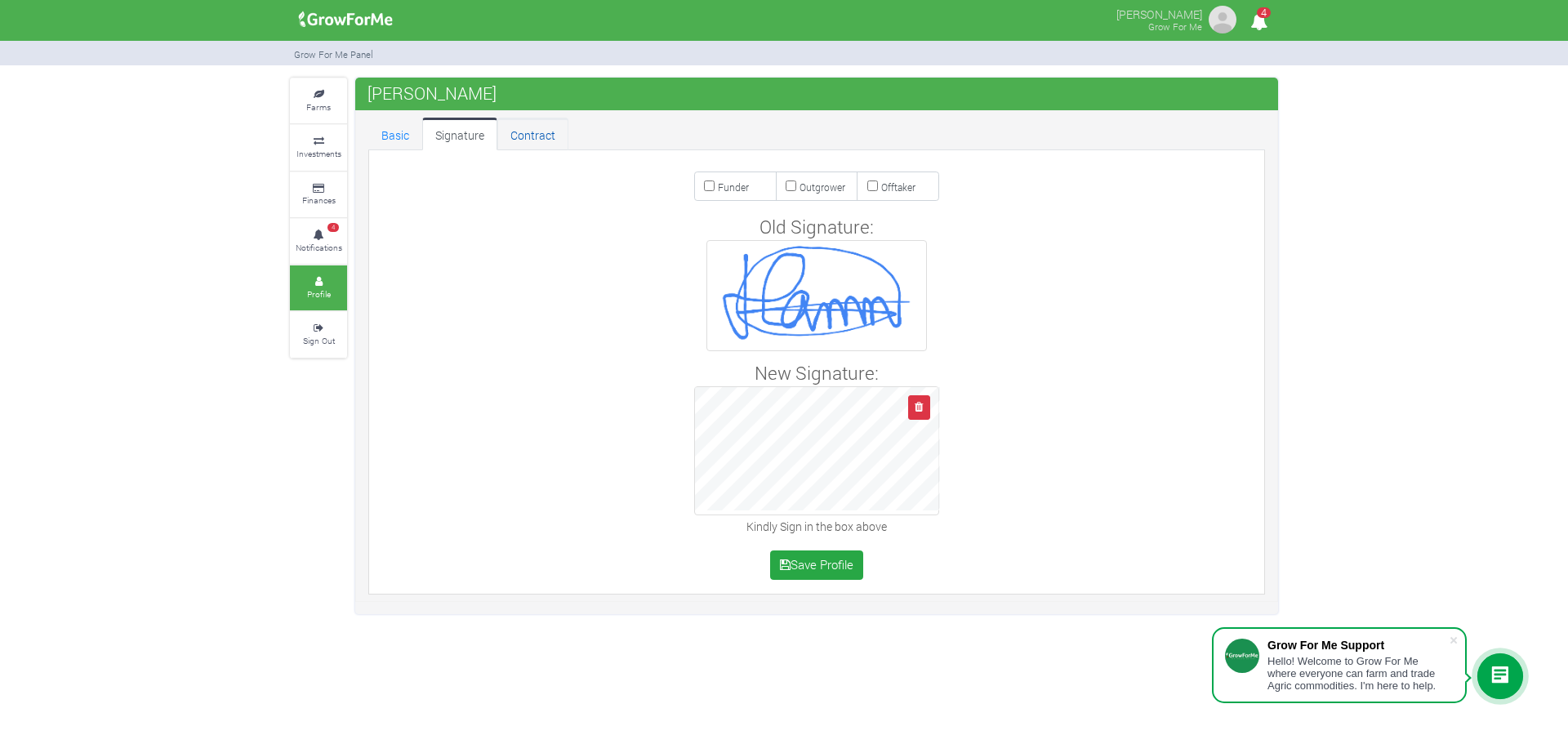
click at [507, 128] on link "Contract" at bounding box center [532, 133] width 71 height 33
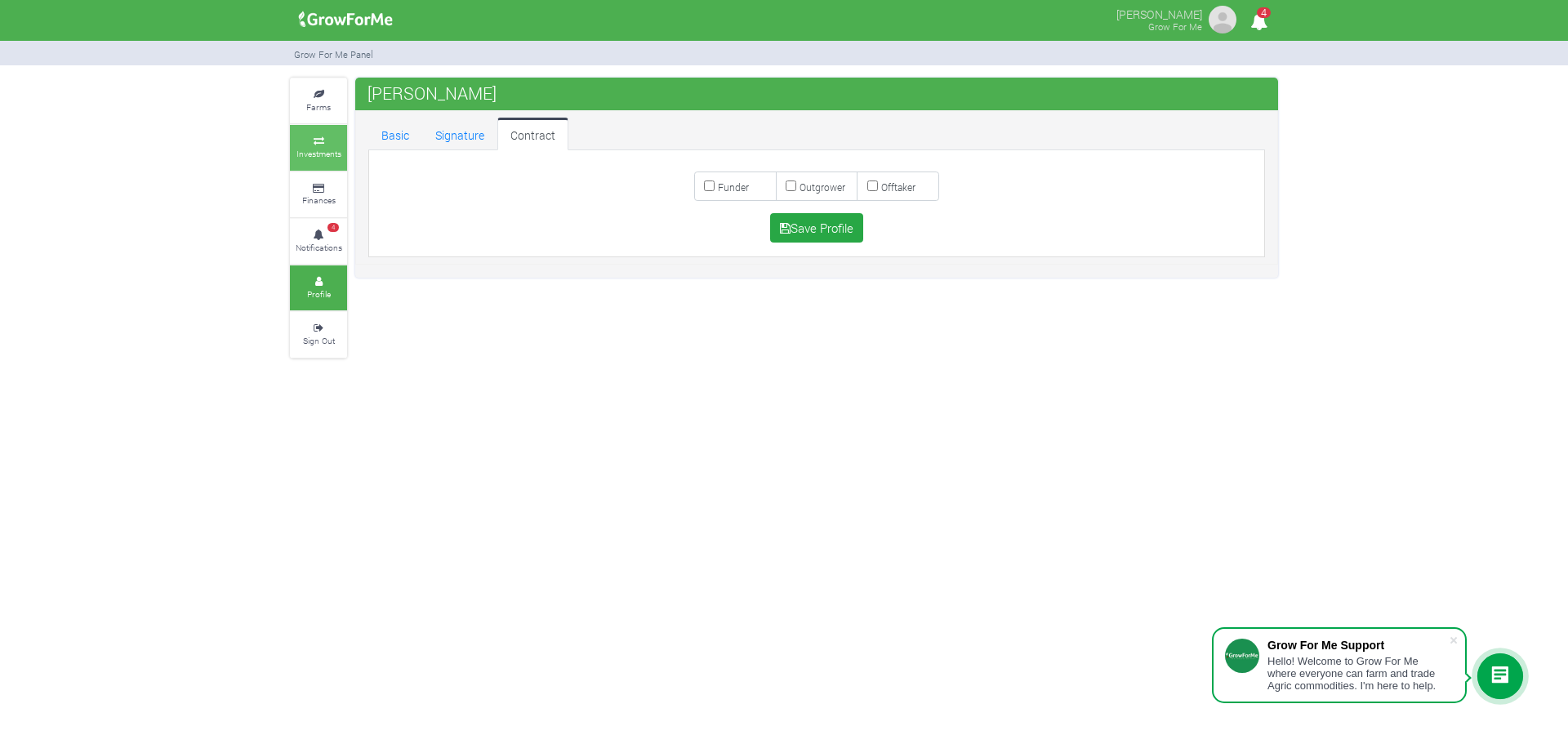
click at [316, 143] on icon at bounding box center [318, 141] width 49 height 8
